Goal: Task Accomplishment & Management: Use online tool/utility

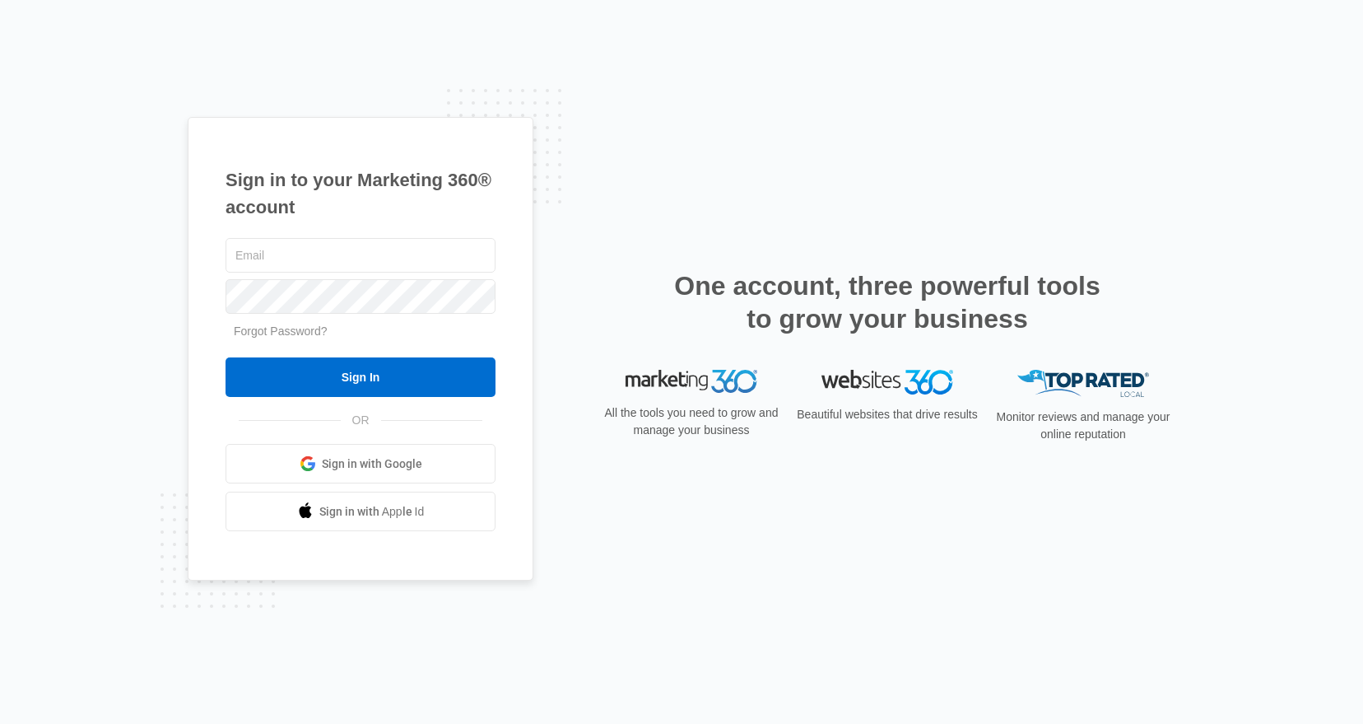
type input "m"
type input "[EMAIL_ADDRESS][DOMAIN_NAME]"
click at [226, 357] on input "Sign In" at bounding box center [361, 377] width 270 height 40
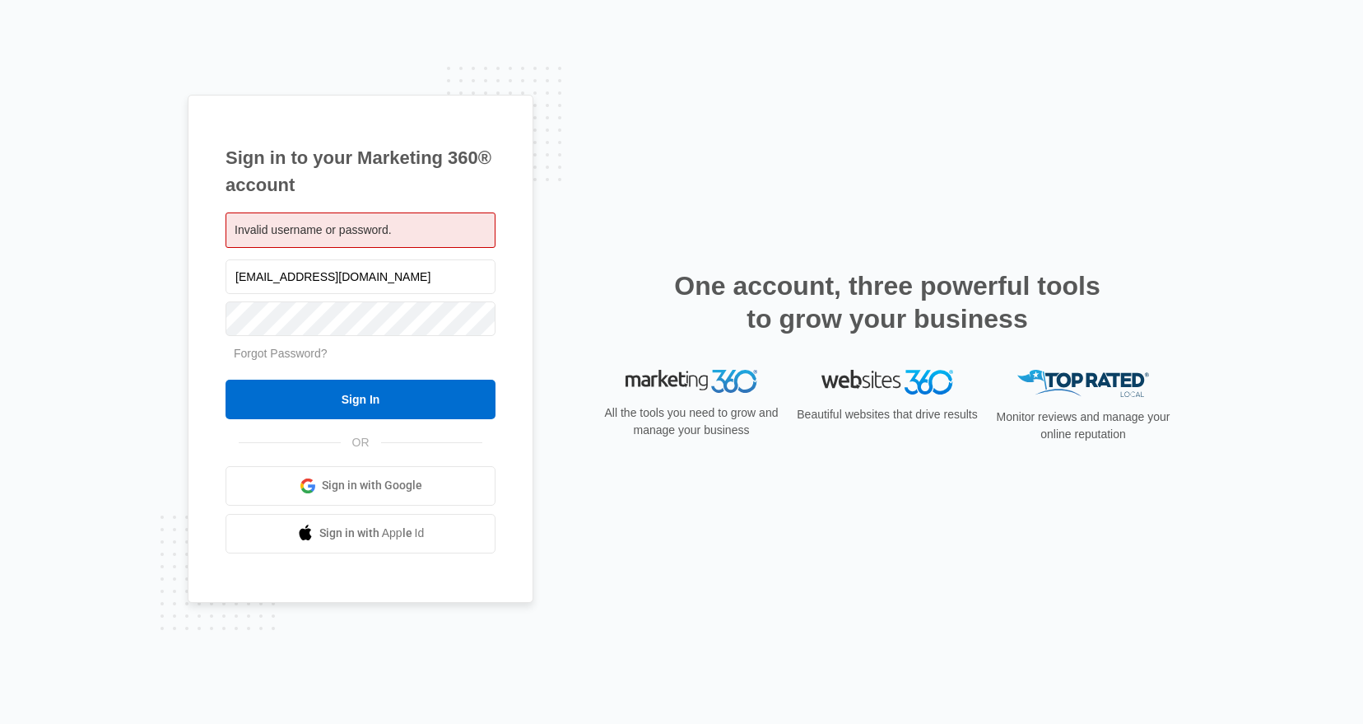
type input "[EMAIL_ADDRESS][DOMAIN_NAME]"
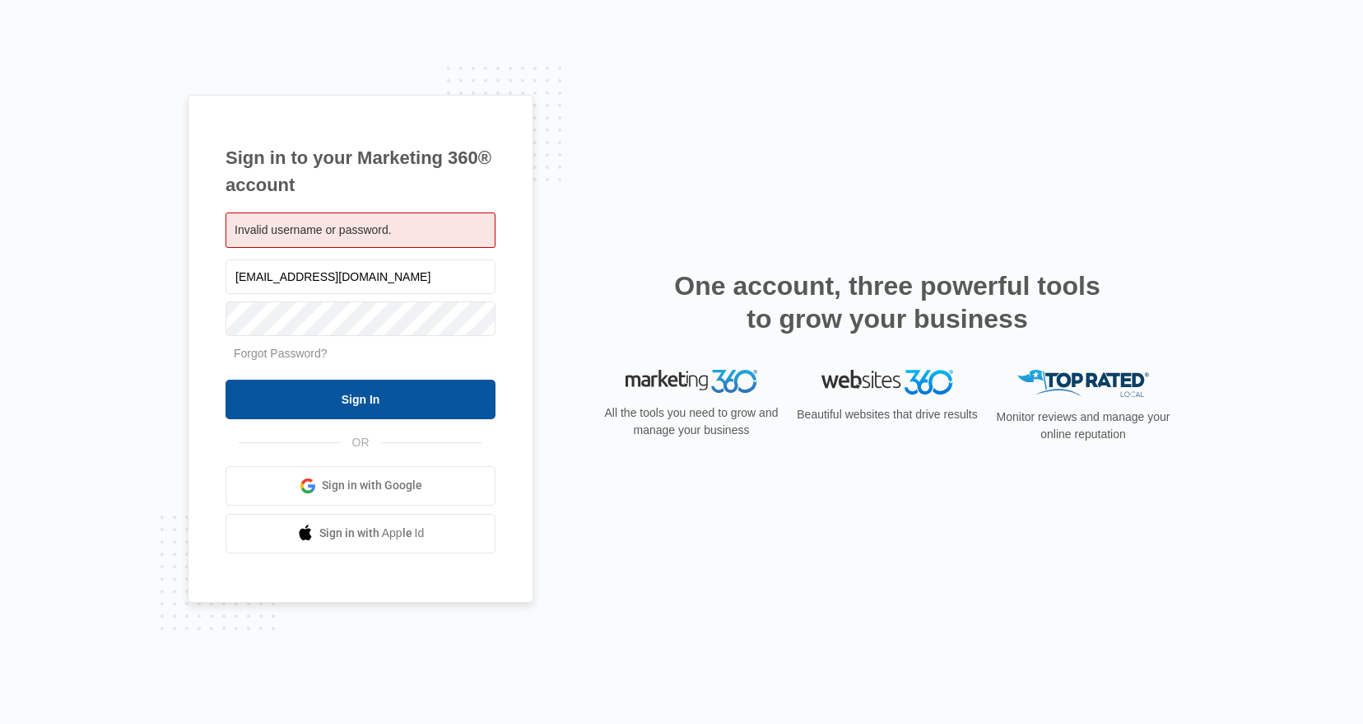
click at [340, 402] on input "Sign In" at bounding box center [361, 400] width 270 height 40
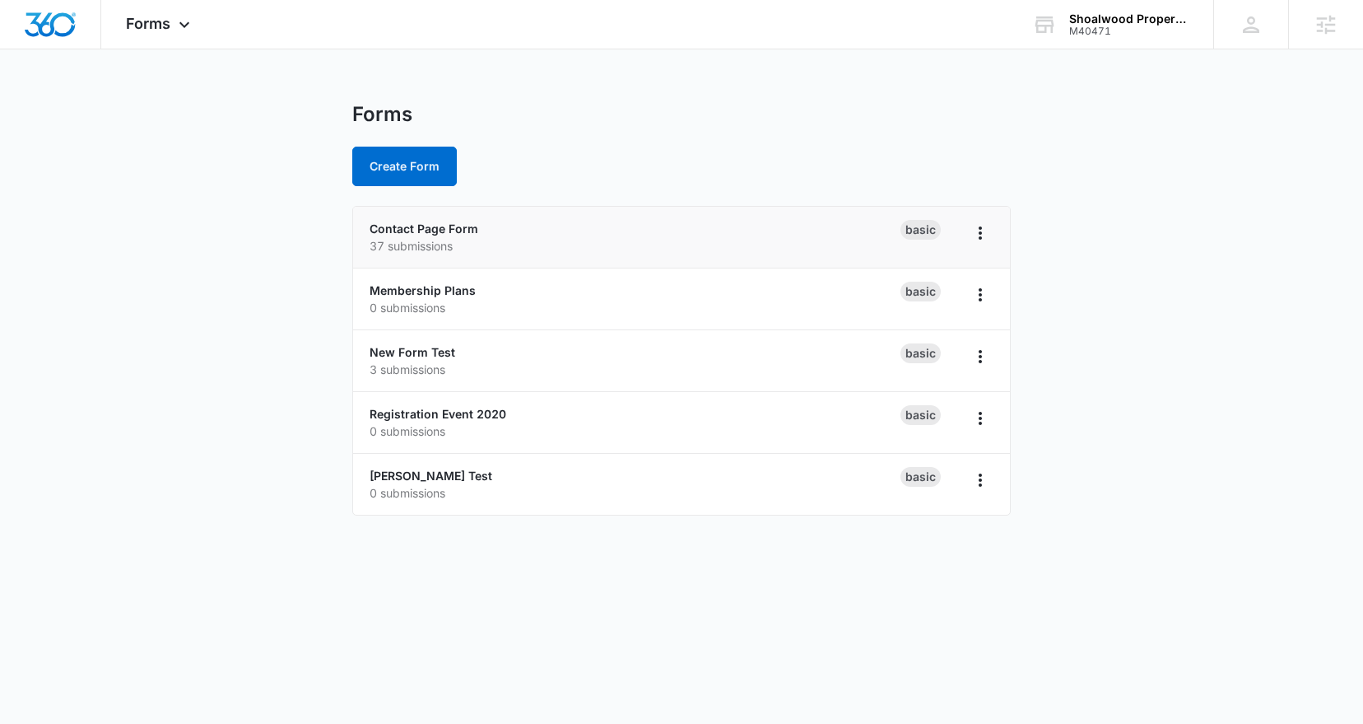
click at [414, 243] on p "37 submissions" at bounding box center [635, 245] width 531 height 17
click at [417, 237] on p "37 submissions" at bounding box center [635, 245] width 531 height 17
click at [419, 232] on link "Contact Page Form" at bounding box center [424, 228] width 109 height 14
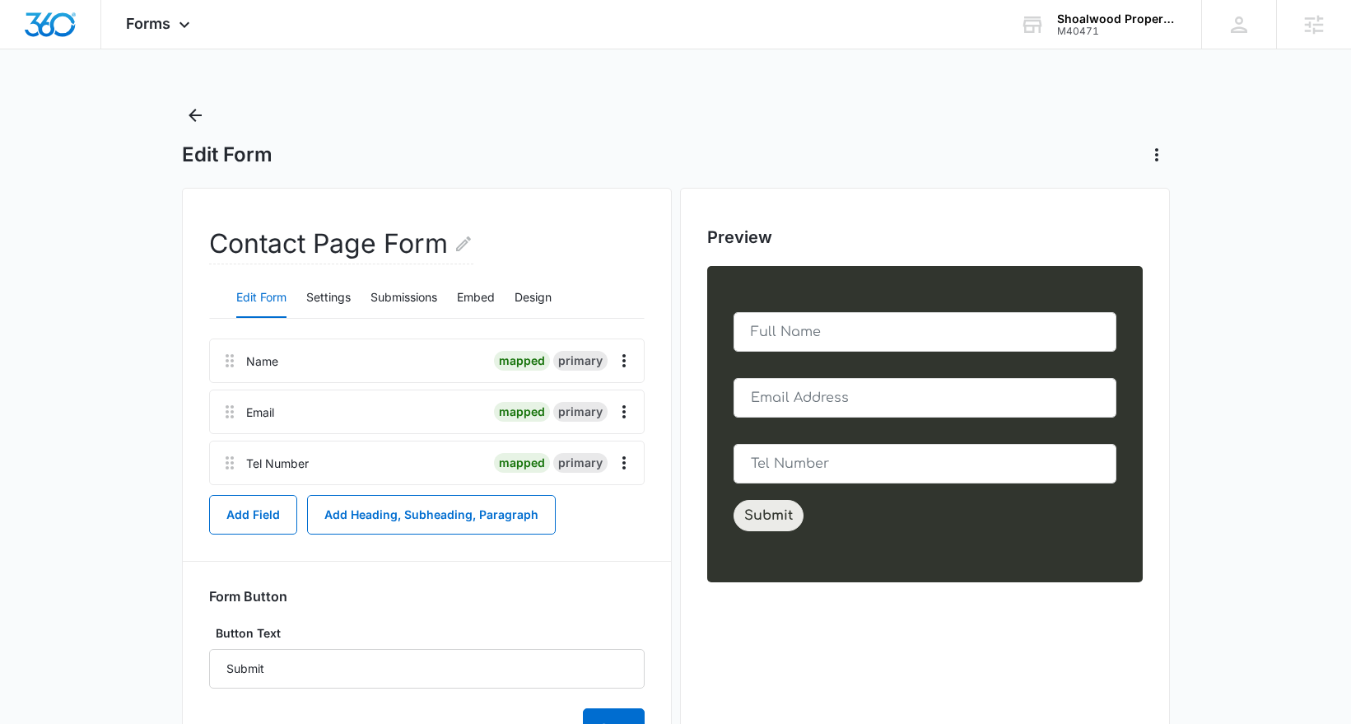
click at [604, 367] on div "primary" at bounding box center [580, 361] width 54 height 20
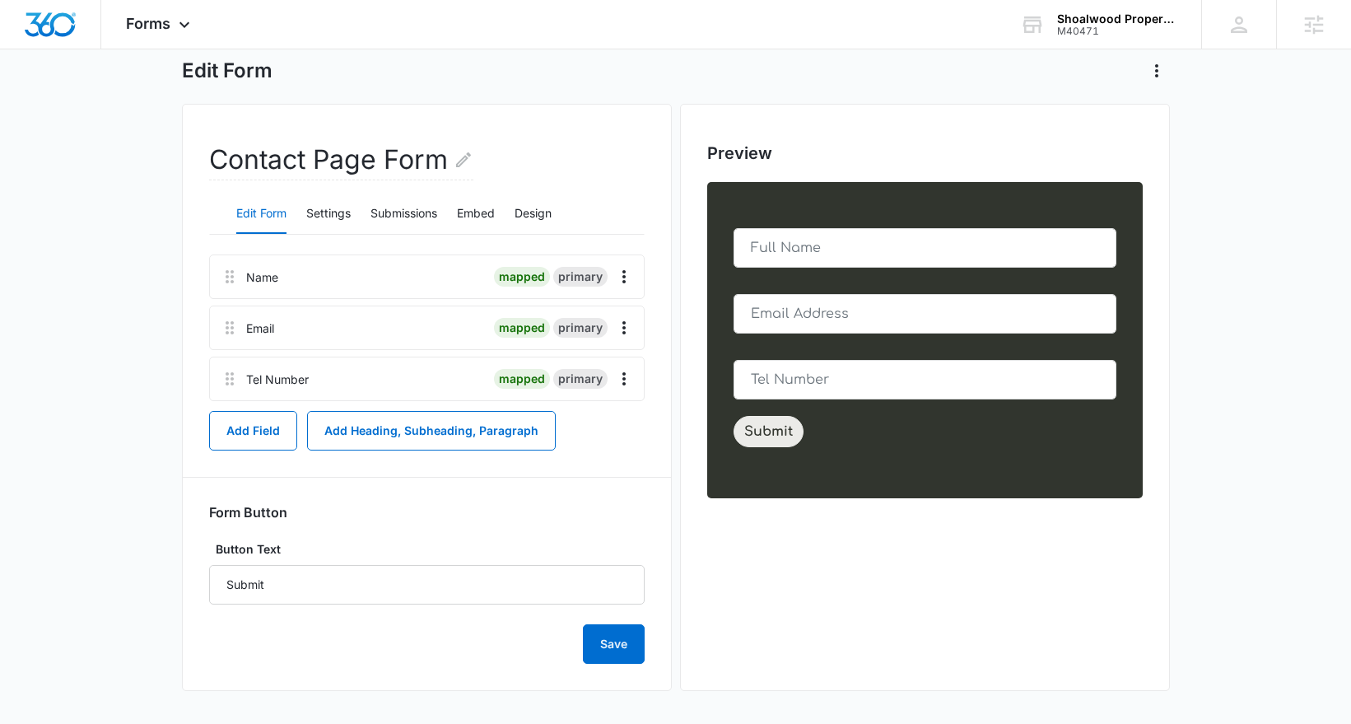
scroll to position [74, 0]
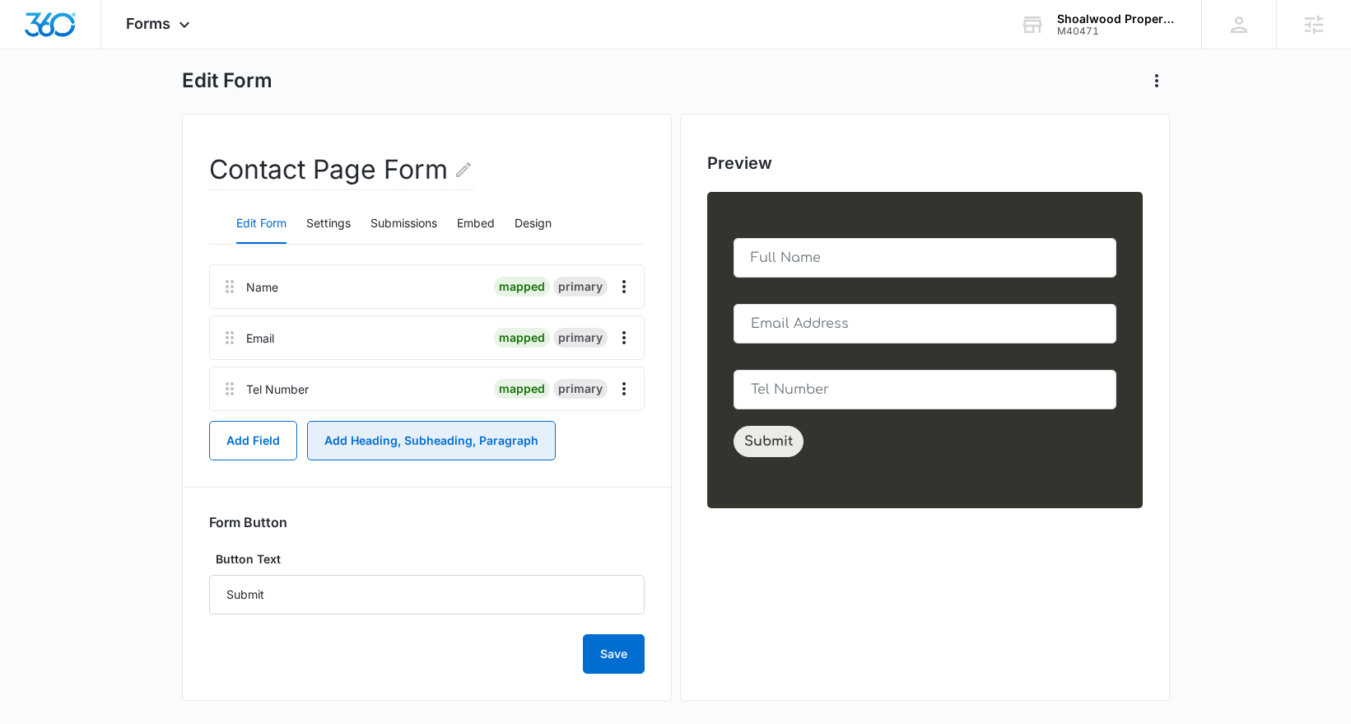
click at [357, 432] on button "Add Heading, Subheading, Paragraph" at bounding box center [431, 441] width 249 height 40
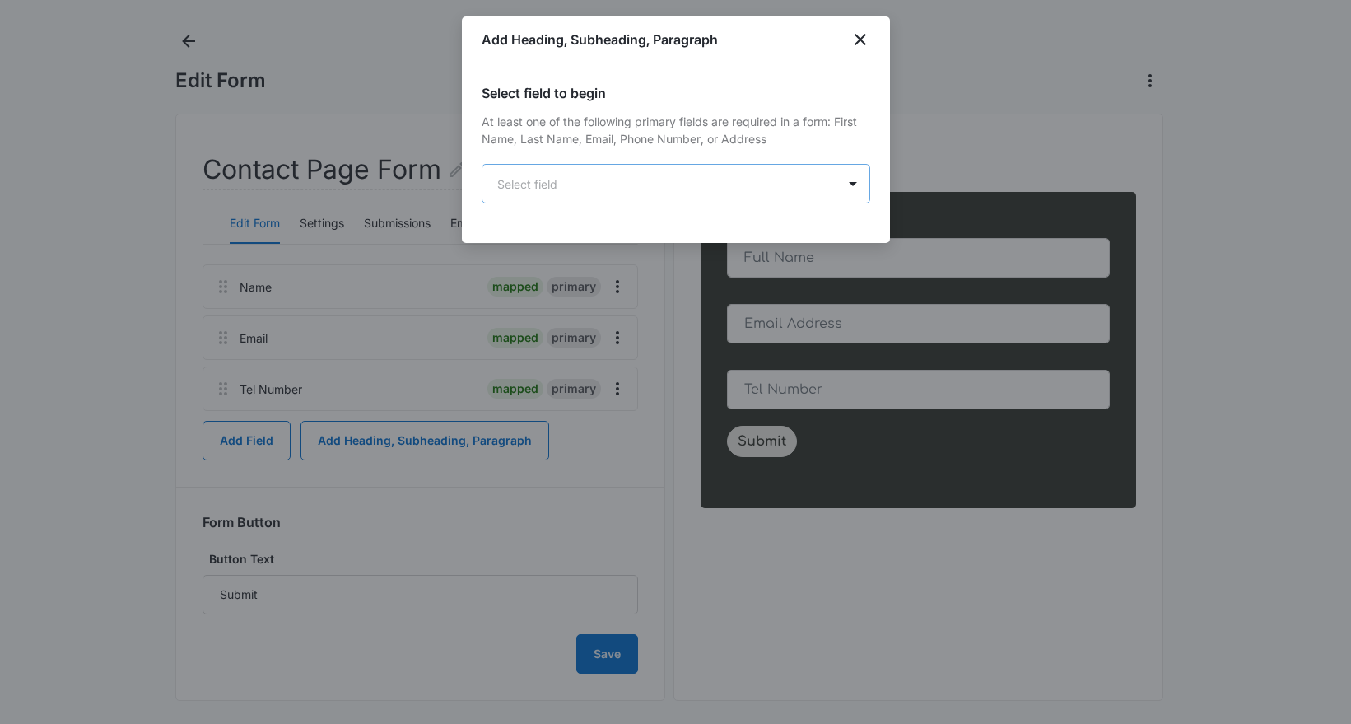
scroll to position [0, 0]
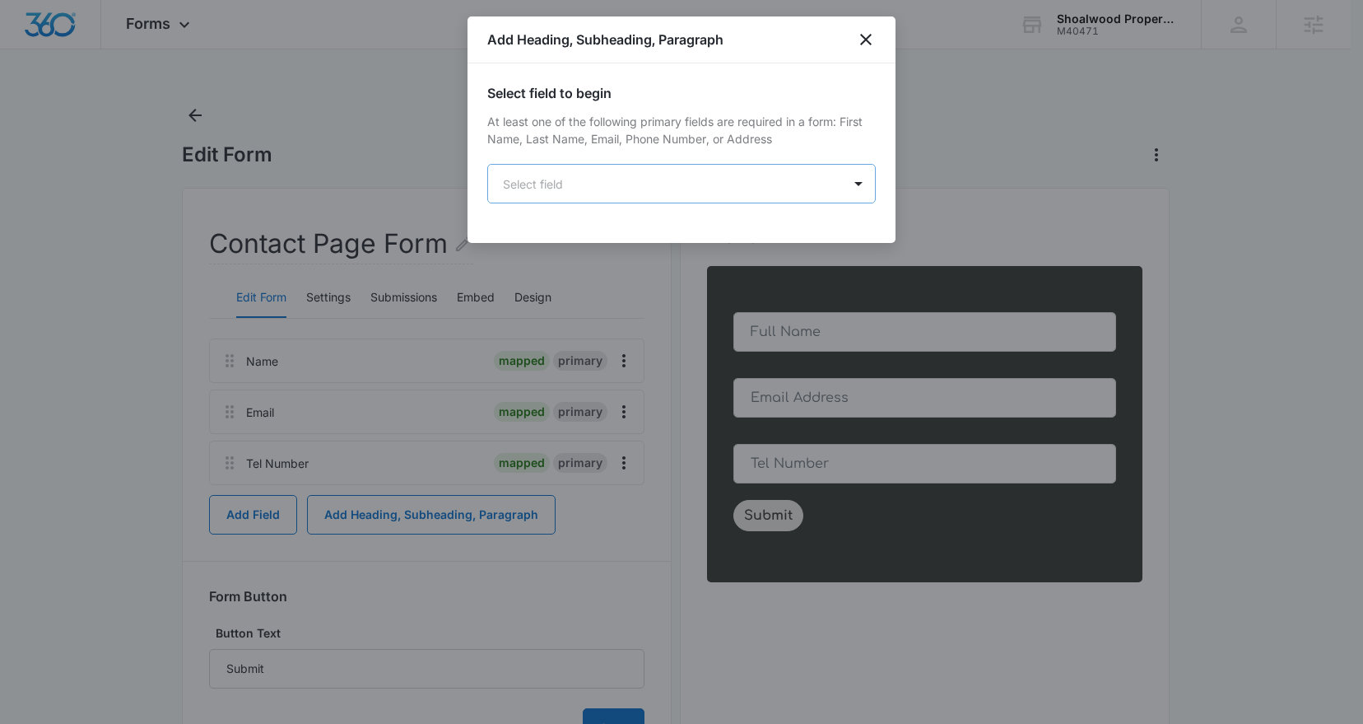
click at [585, 195] on body "Forms Apps Reputation Websites Forms CRM Email Social Shop Payments POS Content…" at bounding box center [681, 404] width 1363 height 808
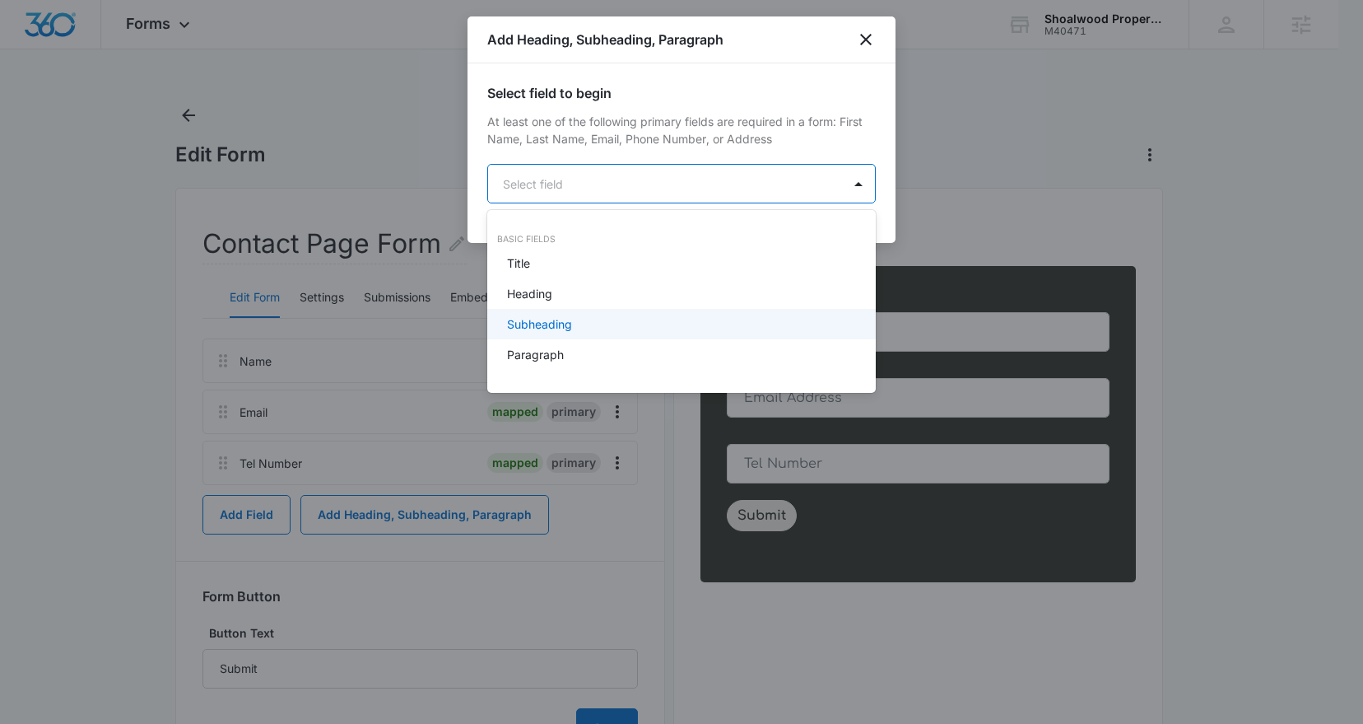
click at [617, 318] on div "Subheading" at bounding box center [680, 323] width 346 height 17
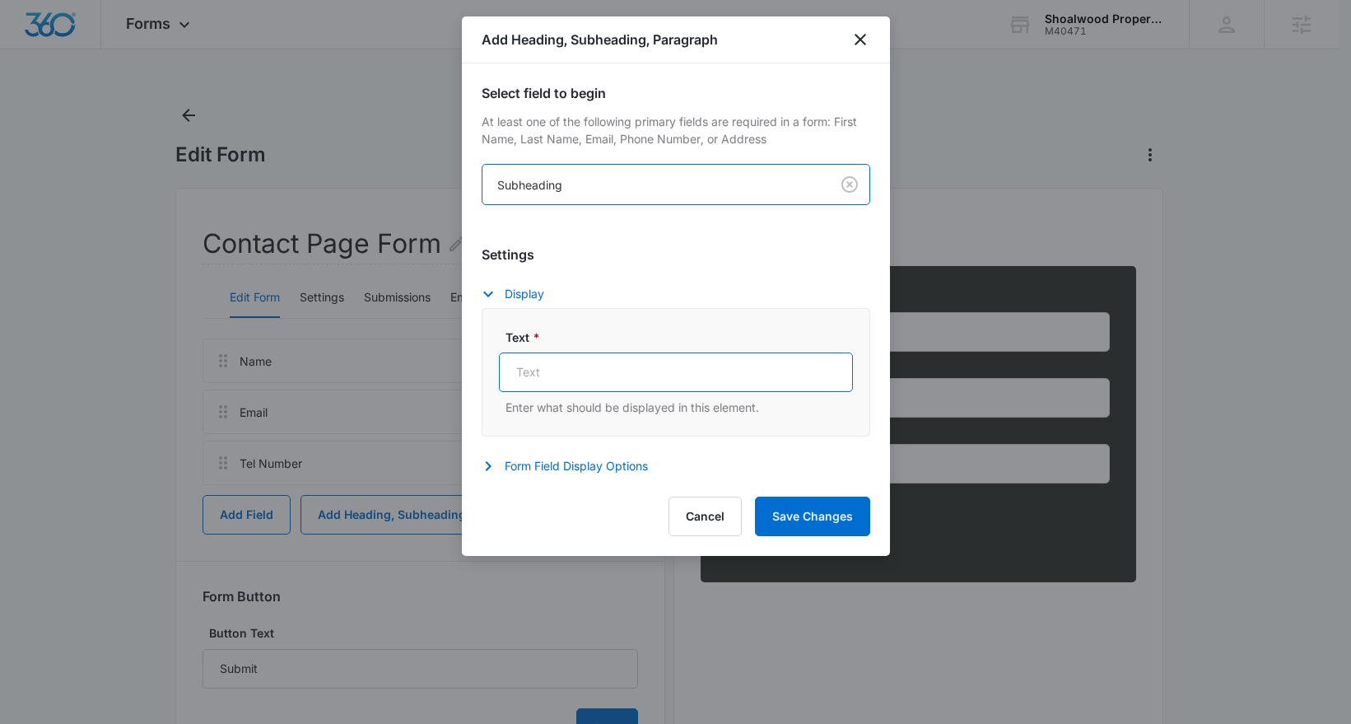
click at [641, 380] on input "Text *" at bounding box center [676, 372] width 354 height 40
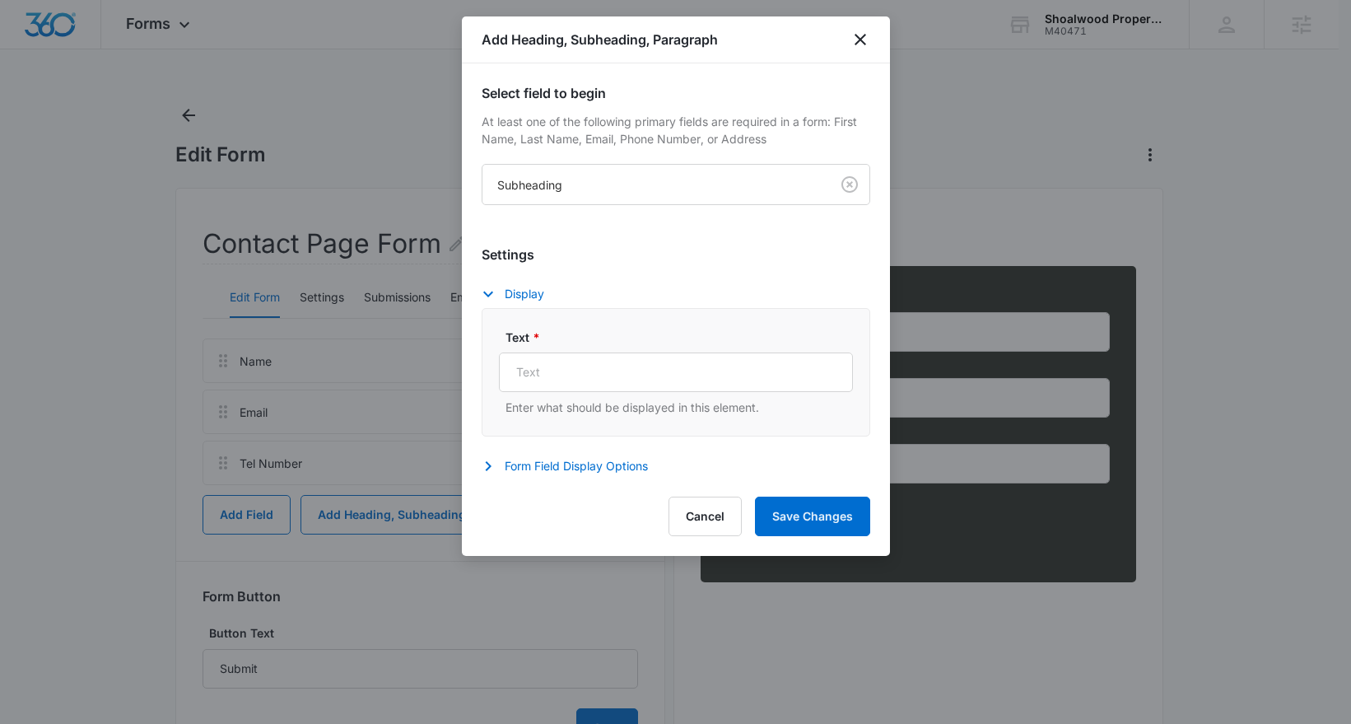
click at [538, 324] on div "Text * Enter what should be displayed in this element." at bounding box center [676, 372] width 389 height 128
click at [491, 290] on icon "button" at bounding box center [488, 294] width 20 height 20
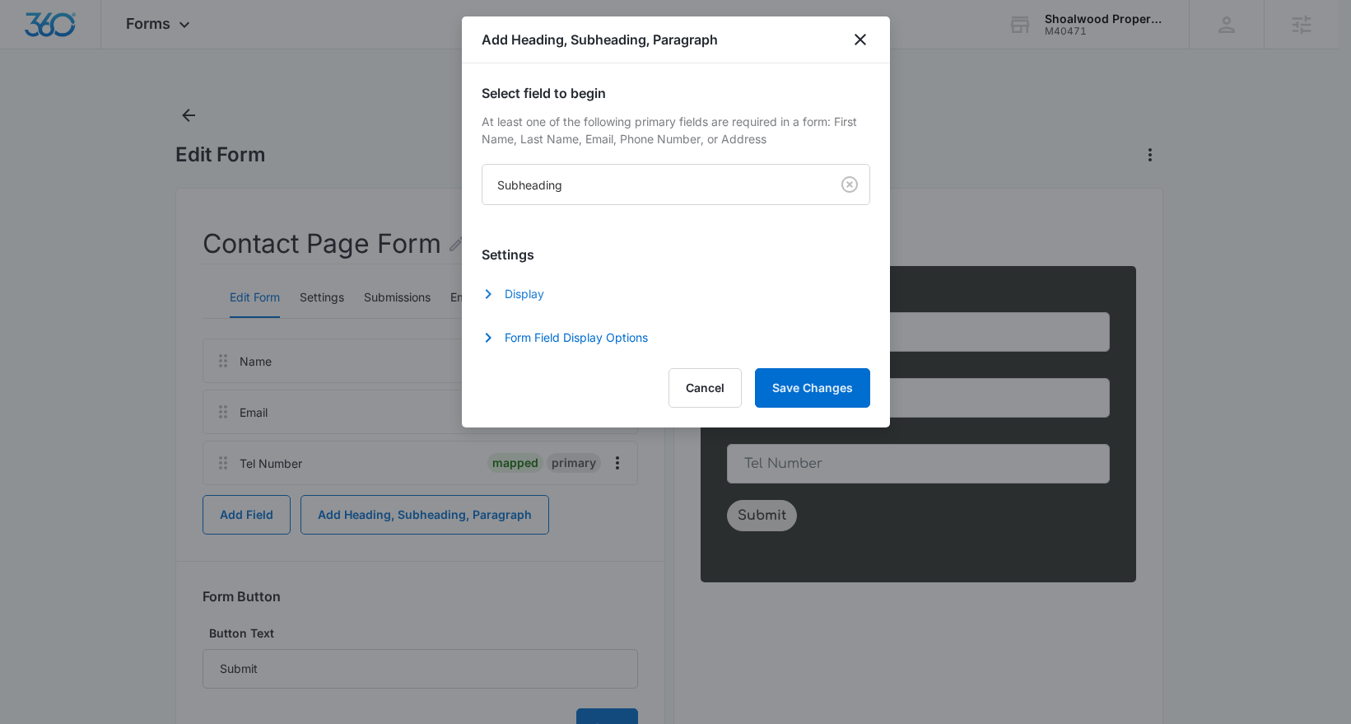
click at [491, 290] on icon "button" at bounding box center [488, 294] width 20 height 20
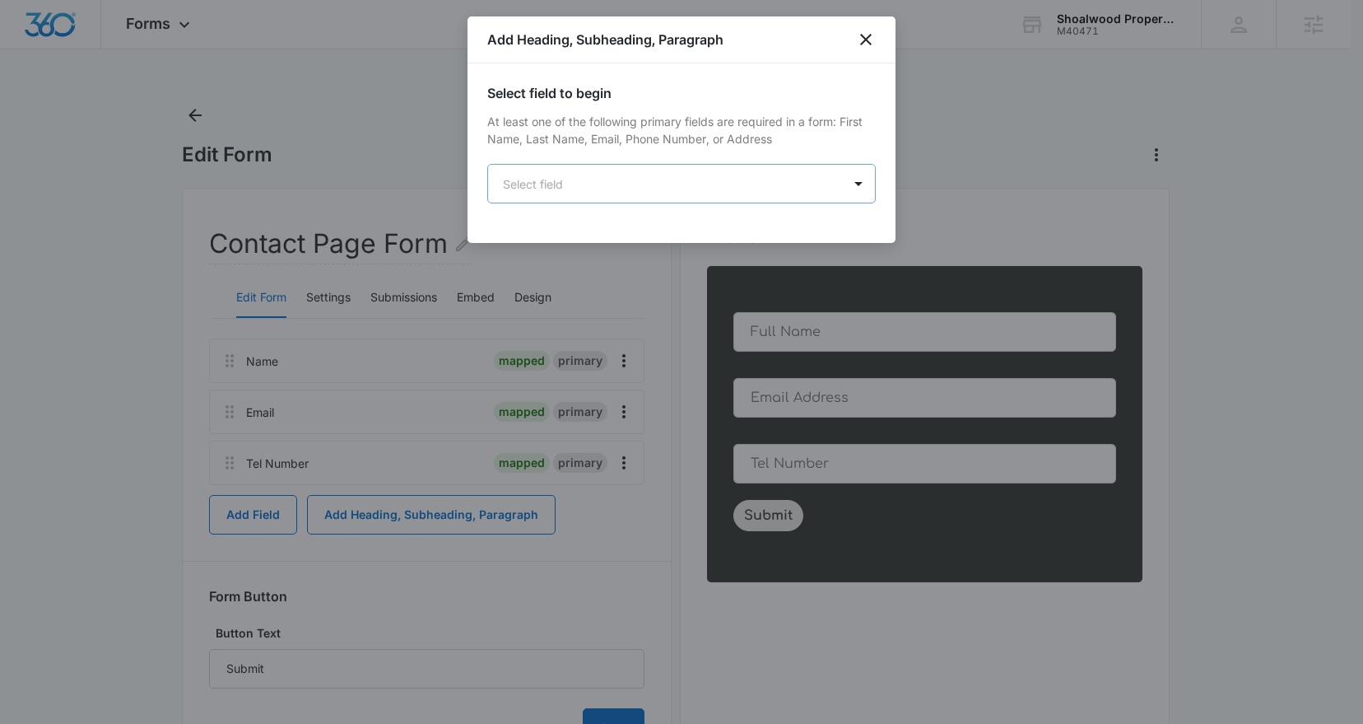
click at [841, 189] on body "Forms Apps Reputation Websites Forms CRM Email Social Shop Payments POS Content…" at bounding box center [681, 404] width 1363 height 808
click at [604, 187] on body "Forms Apps Reputation Websites Forms CRM Email Social Shop Payments POS Content…" at bounding box center [675, 404] width 1351 height 808
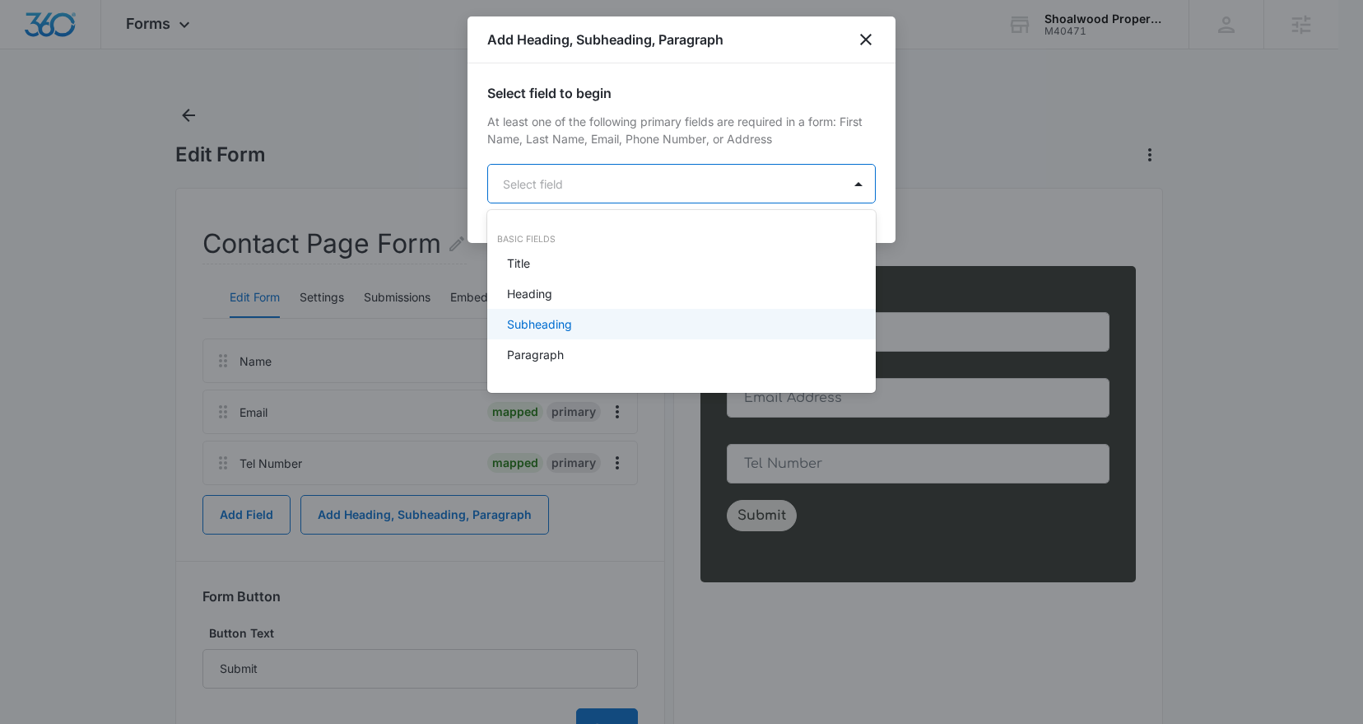
drag, startPoint x: 582, startPoint y: 274, endPoint x: 575, endPoint y: 323, distance: 49.1
click at [575, 315] on div "Title Heading Subheading Paragraph" at bounding box center [681, 309] width 389 height 122
click at [573, 338] on div "Subheading" at bounding box center [681, 324] width 389 height 30
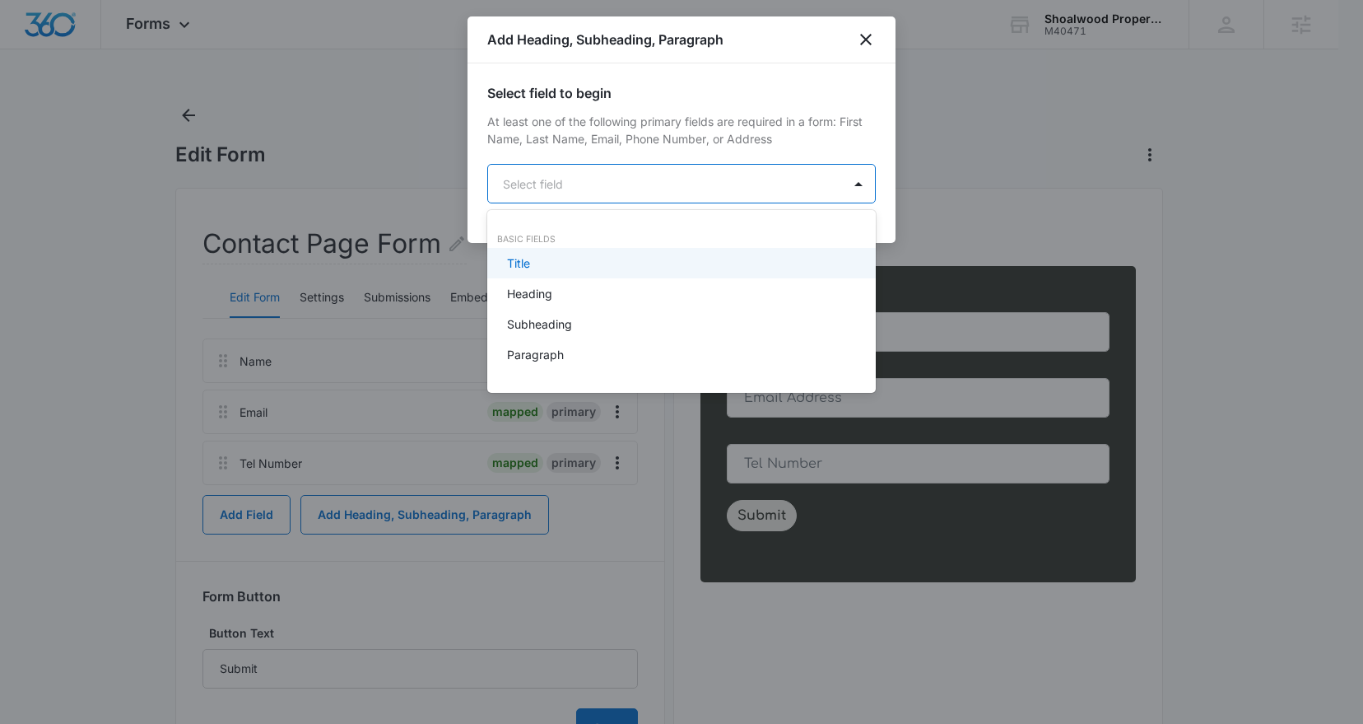
click at [844, 188] on body "Forms Apps Reputation Websites Forms CRM Email Social Shop Payments POS Content…" at bounding box center [681, 362] width 1363 height 724
click at [844, 188] on div at bounding box center [681, 362] width 1363 height 724
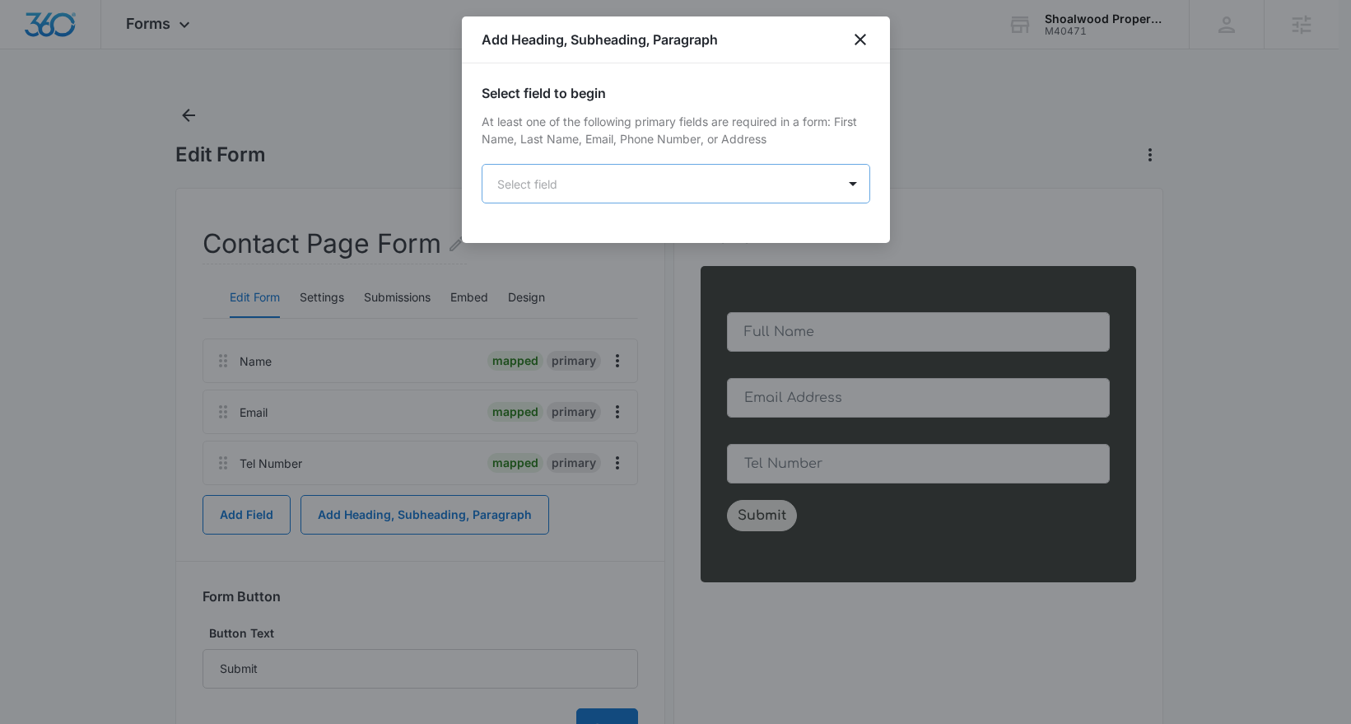
click at [728, 203] on body "Forms Apps Reputation Websites Forms CRM Email Social Shop Payments POS Content…" at bounding box center [675, 404] width 1351 height 808
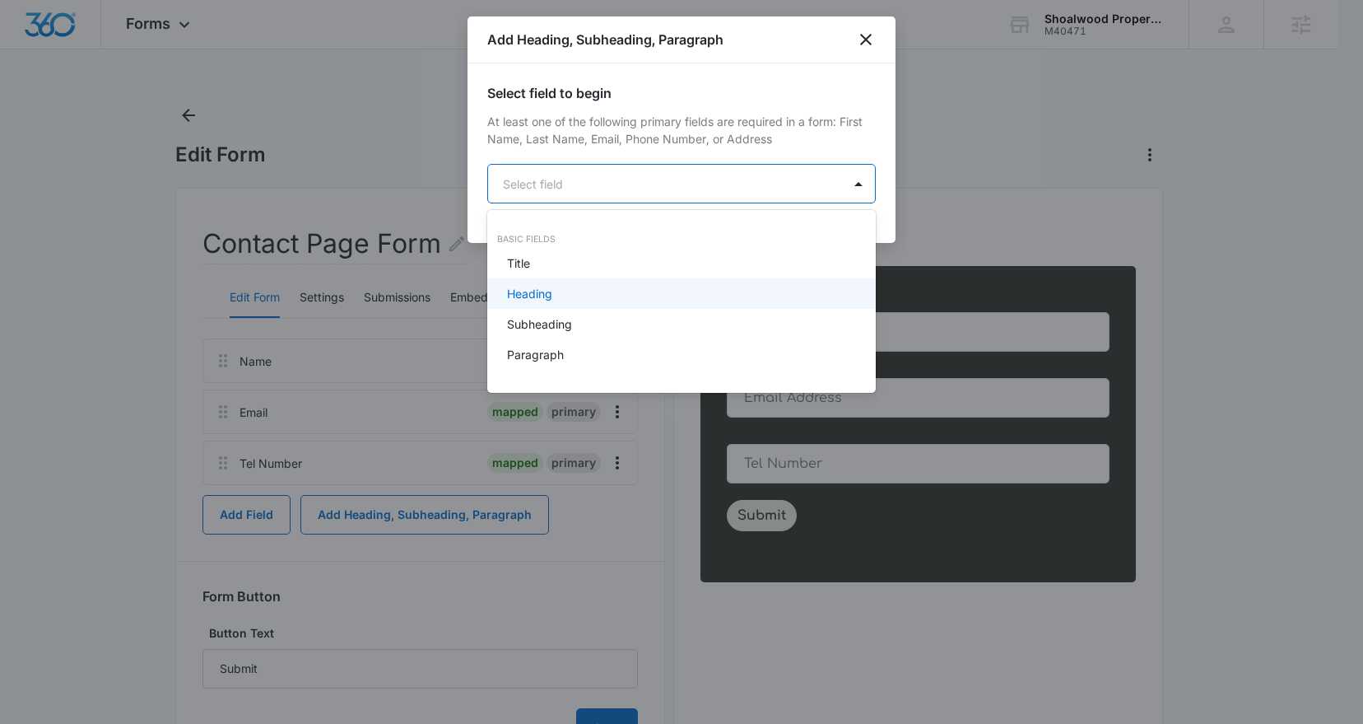
click at [676, 289] on div "Heading" at bounding box center [680, 293] width 346 height 17
